Goal: Task Accomplishment & Management: Use online tool/utility

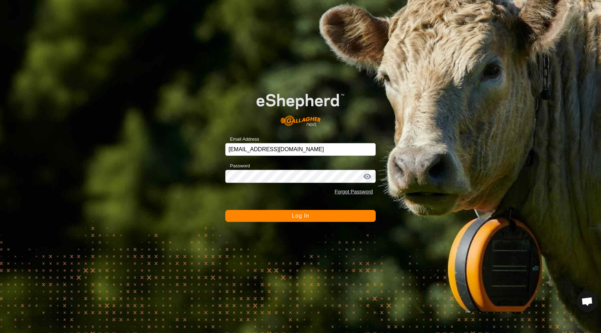
click at [299, 216] on span "Log In" at bounding box center [300, 216] width 17 height 6
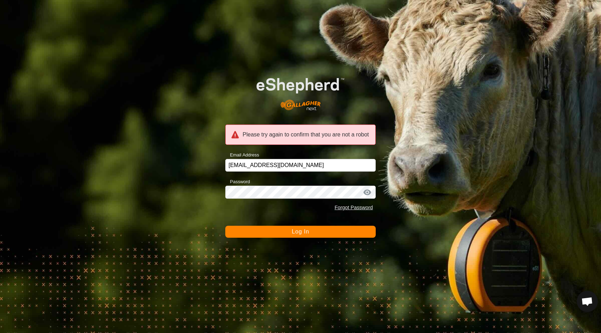
click at [303, 233] on span "Log In" at bounding box center [300, 232] width 17 height 6
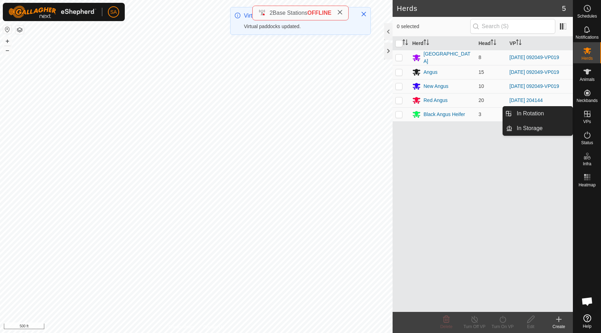
click at [589, 116] on icon at bounding box center [587, 114] width 8 height 8
click at [559, 112] on link "In Rotation" at bounding box center [543, 114] width 60 height 14
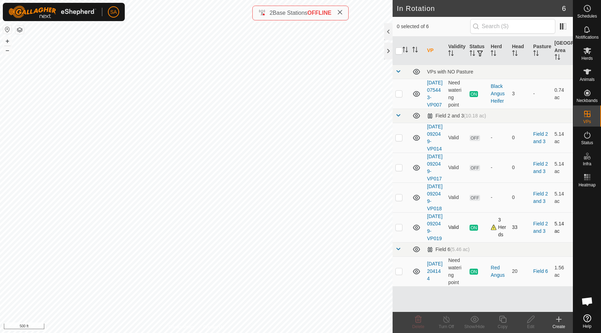
scroll to position [11, 0]
click at [400, 274] on p-checkbox at bounding box center [399, 271] width 7 height 6
checkbox input "true"
click at [501, 321] on icon at bounding box center [502, 319] width 7 height 7
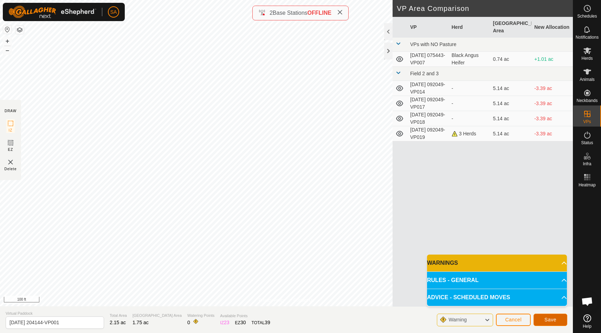
click at [549, 319] on span "Save" at bounding box center [551, 320] width 12 height 6
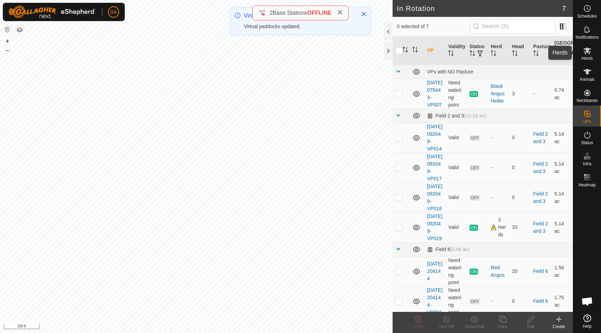
click at [584, 54] on icon at bounding box center [587, 50] width 8 height 8
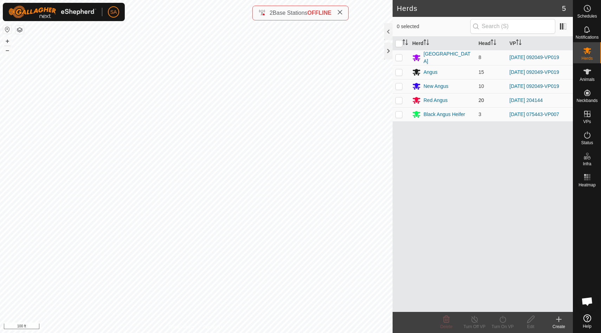
click at [399, 98] on p-checkbox at bounding box center [399, 100] width 7 height 6
checkbox input "true"
click at [506, 321] on icon at bounding box center [503, 319] width 6 height 7
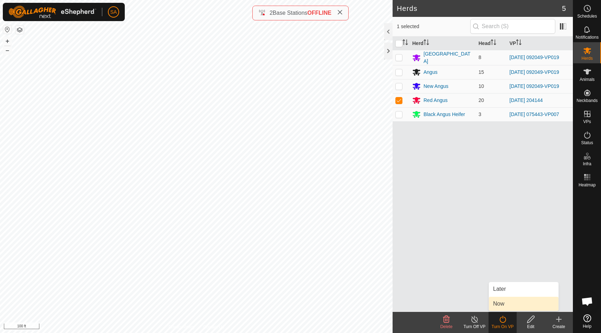
click at [503, 303] on link "Now" at bounding box center [524, 304] width 70 height 14
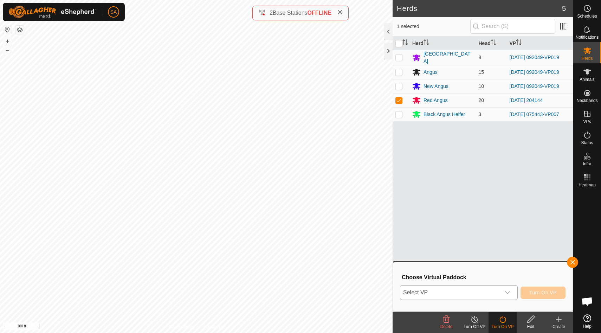
click at [508, 292] on icon "dropdown trigger" at bounding box center [508, 293] width 6 height 6
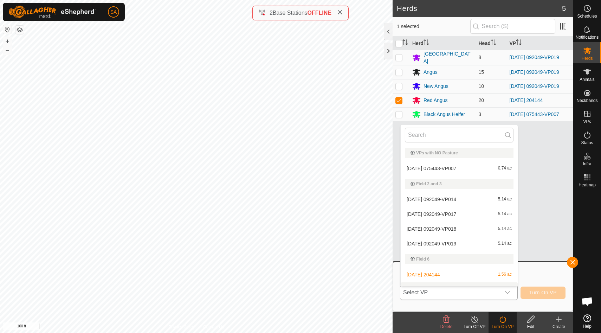
scroll to position [11, 0]
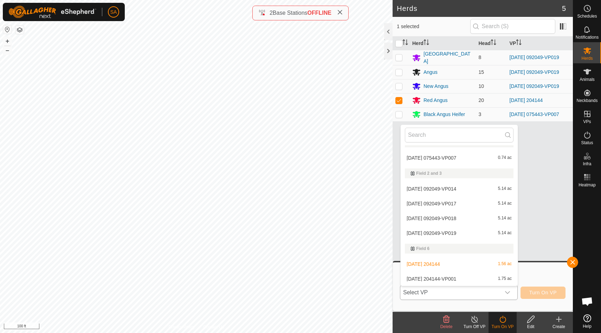
click at [504, 278] on li "[DATE] 204144-VP001 1.75 ac" at bounding box center [459, 279] width 117 height 14
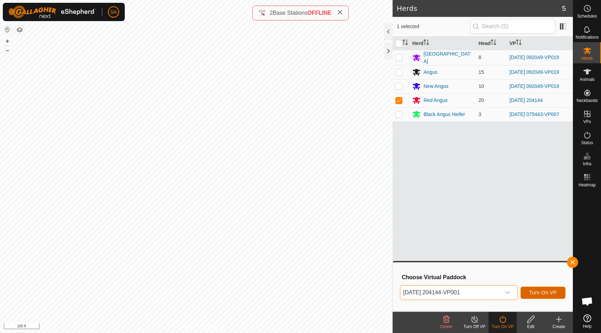
click at [547, 295] on button "Turn On VP" at bounding box center [543, 293] width 45 height 12
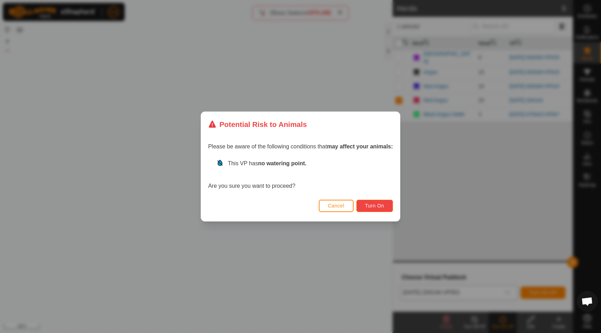
click at [373, 204] on span "Turn On" at bounding box center [374, 206] width 19 height 6
